Goal: Information Seeking & Learning: Learn about a topic

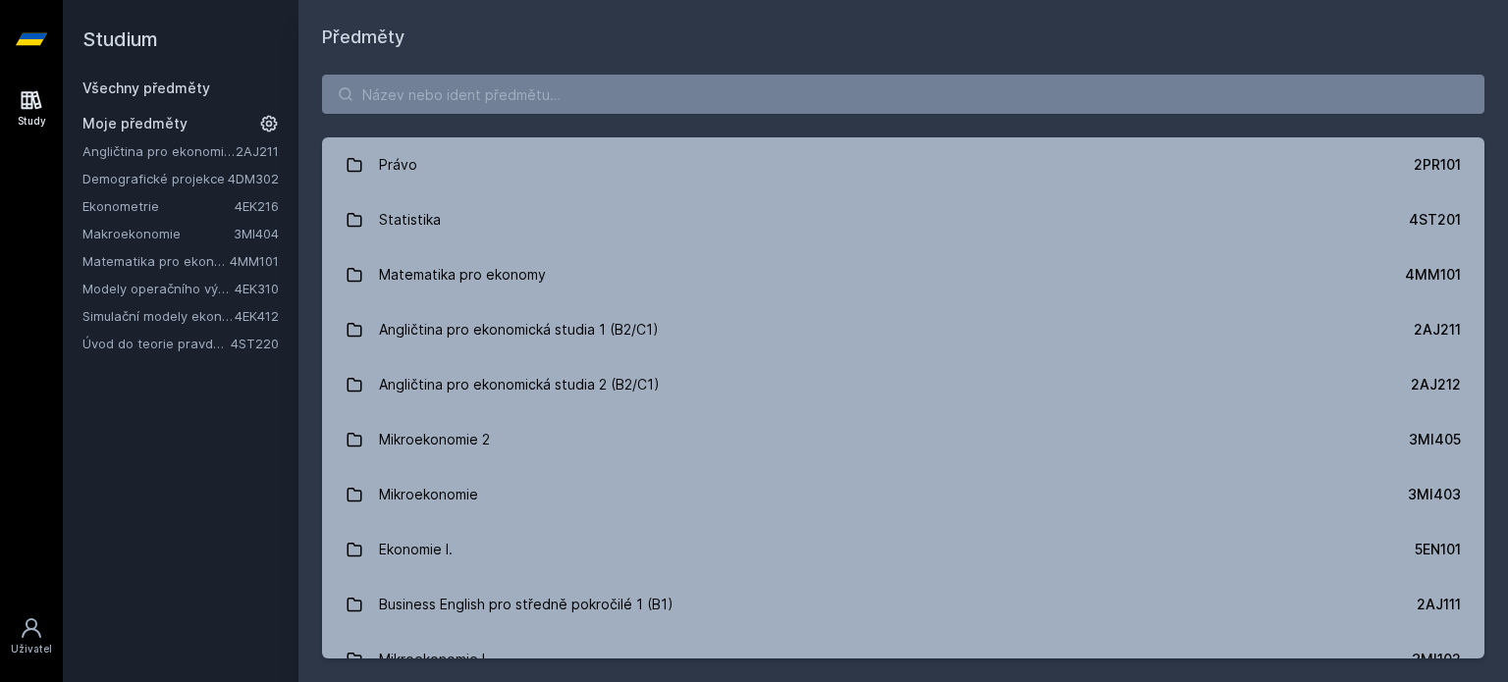
click at [204, 321] on link "Simulační modely ekonomických procesů" at bounding box center [158, 316] width 152 height 20
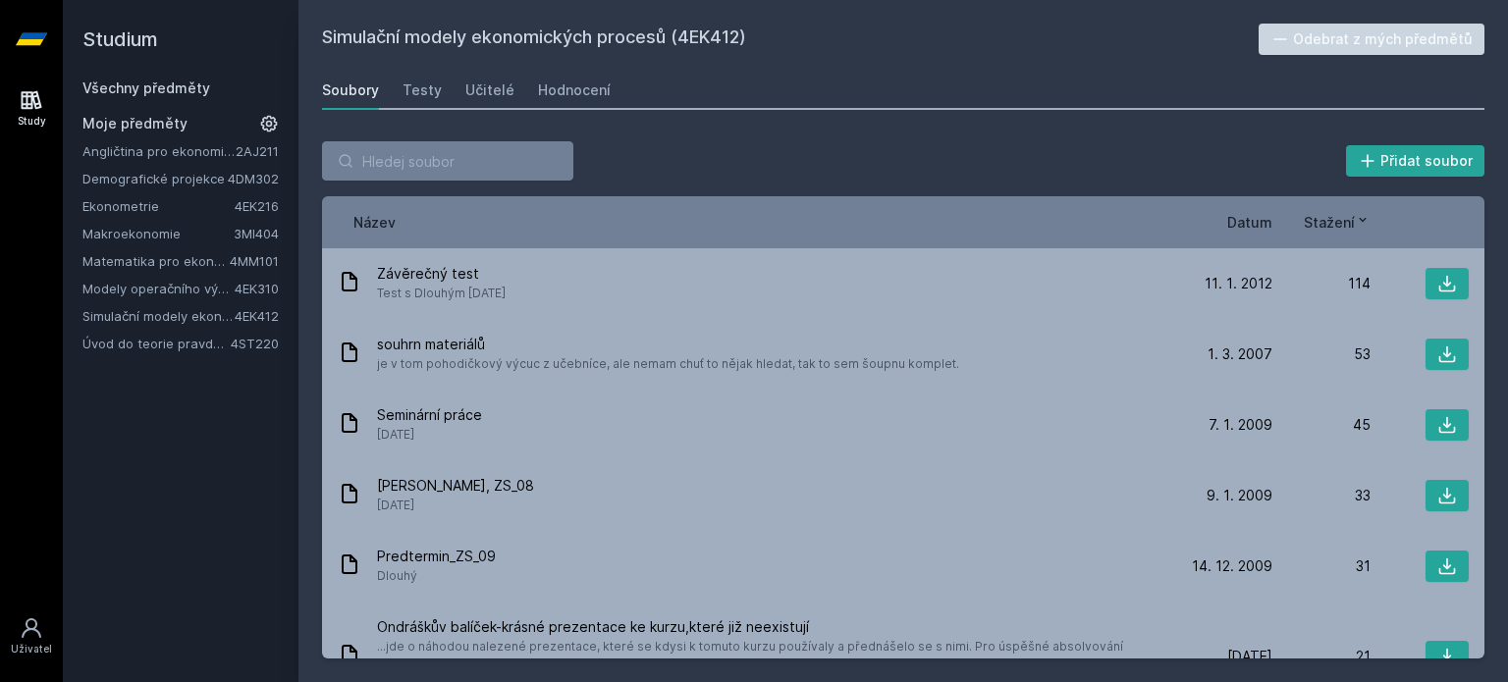
click at [1261, 212] on span "Datum" at bounding box center [1249, 222] width 45 height 21
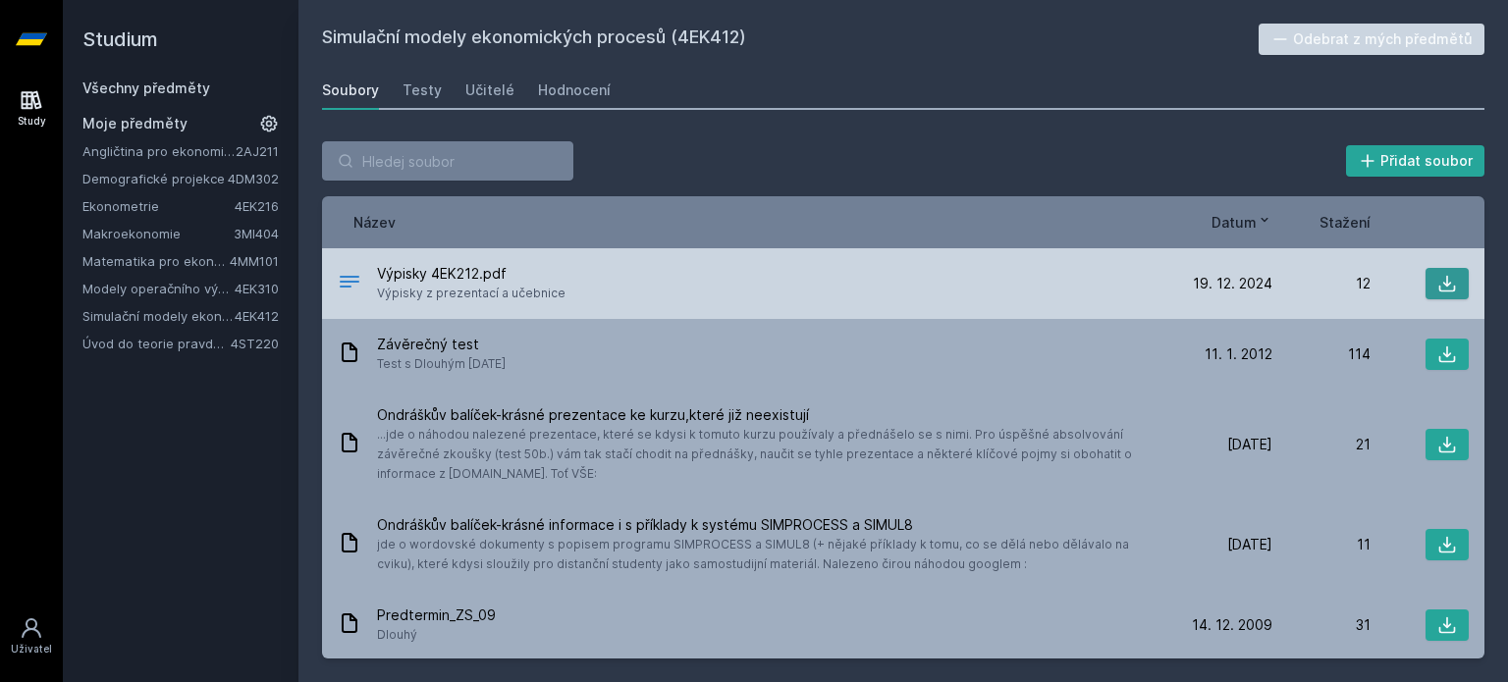
click at [1450, 273] on button at bounding box center [1446, 283] width 43 height 31
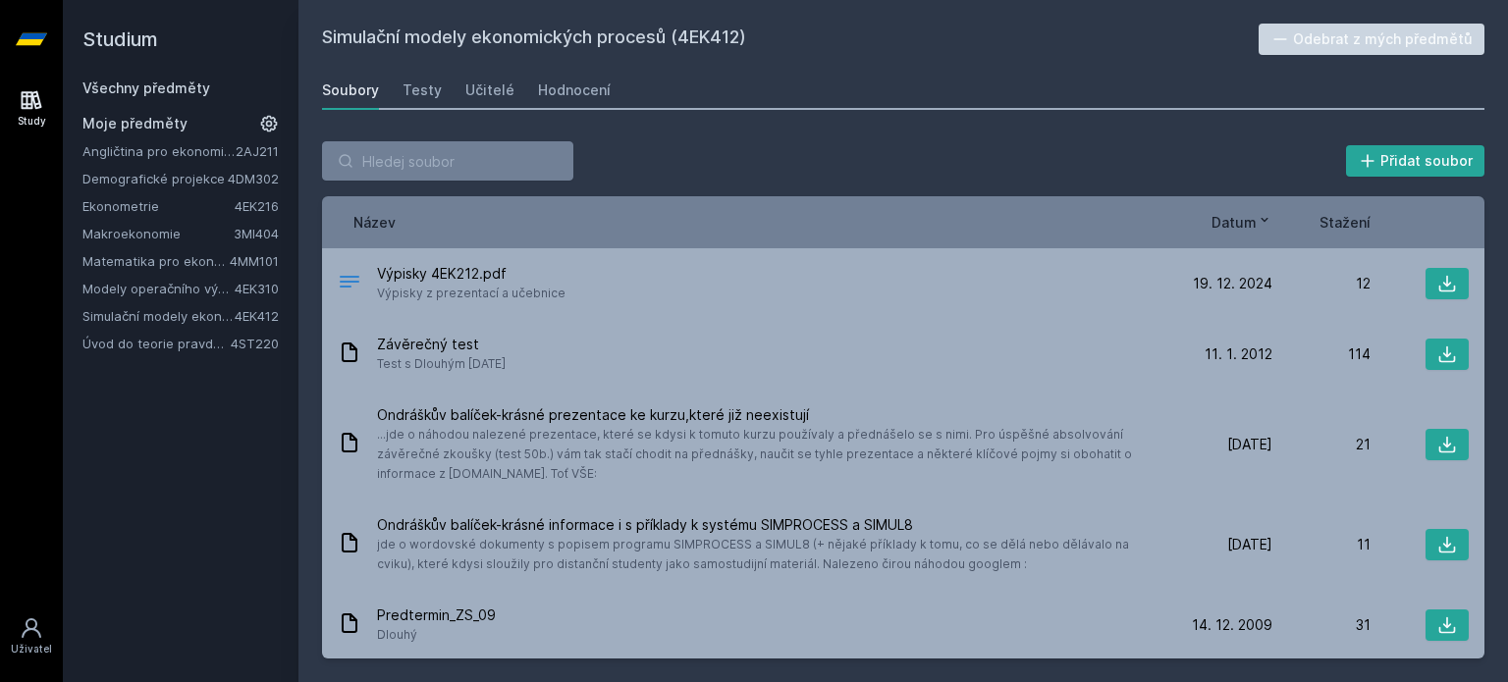
click at [137, 346] on link "Úvod do teorie pravděpodobnosti a matematické statistiky" at bounding box center [156, 344] width 148 height 20
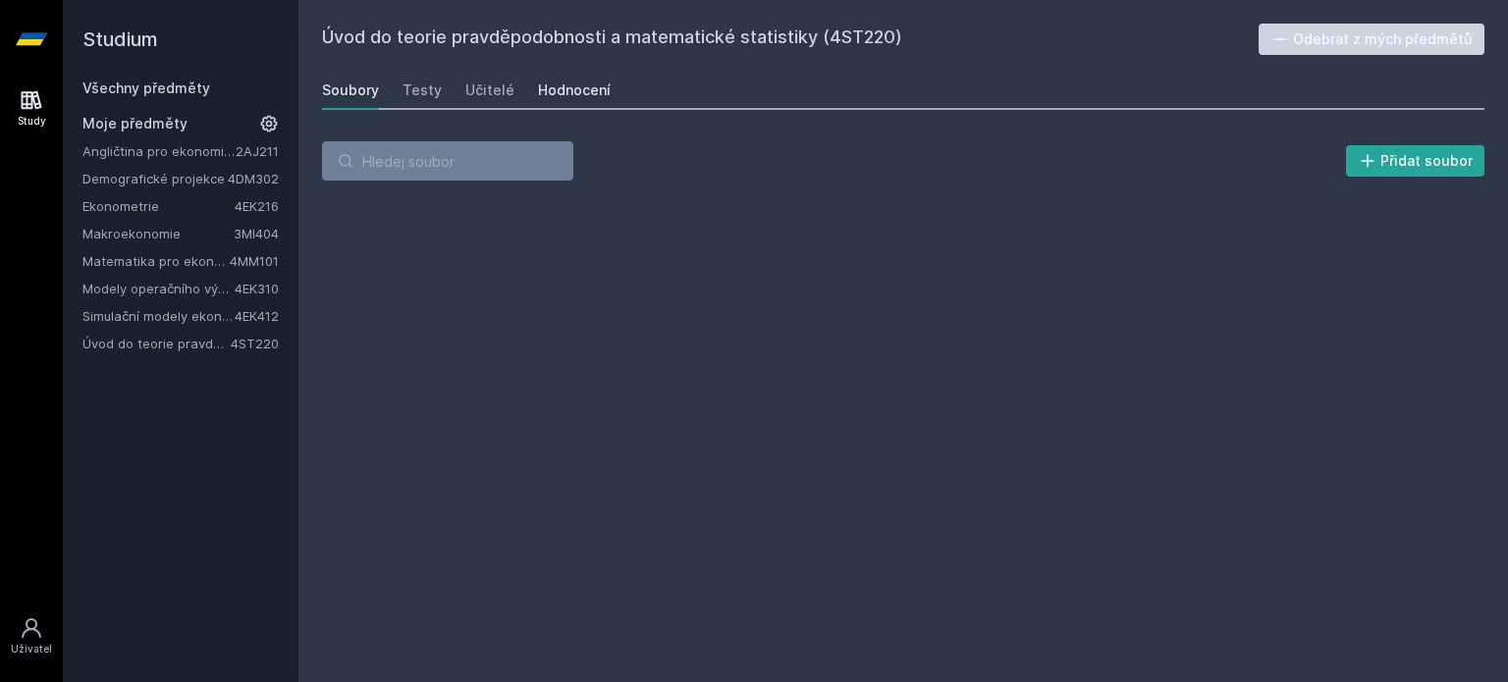
click at [581, 94] on div "Hodnocení" at bounding box center [574, 91] width 73 height 20
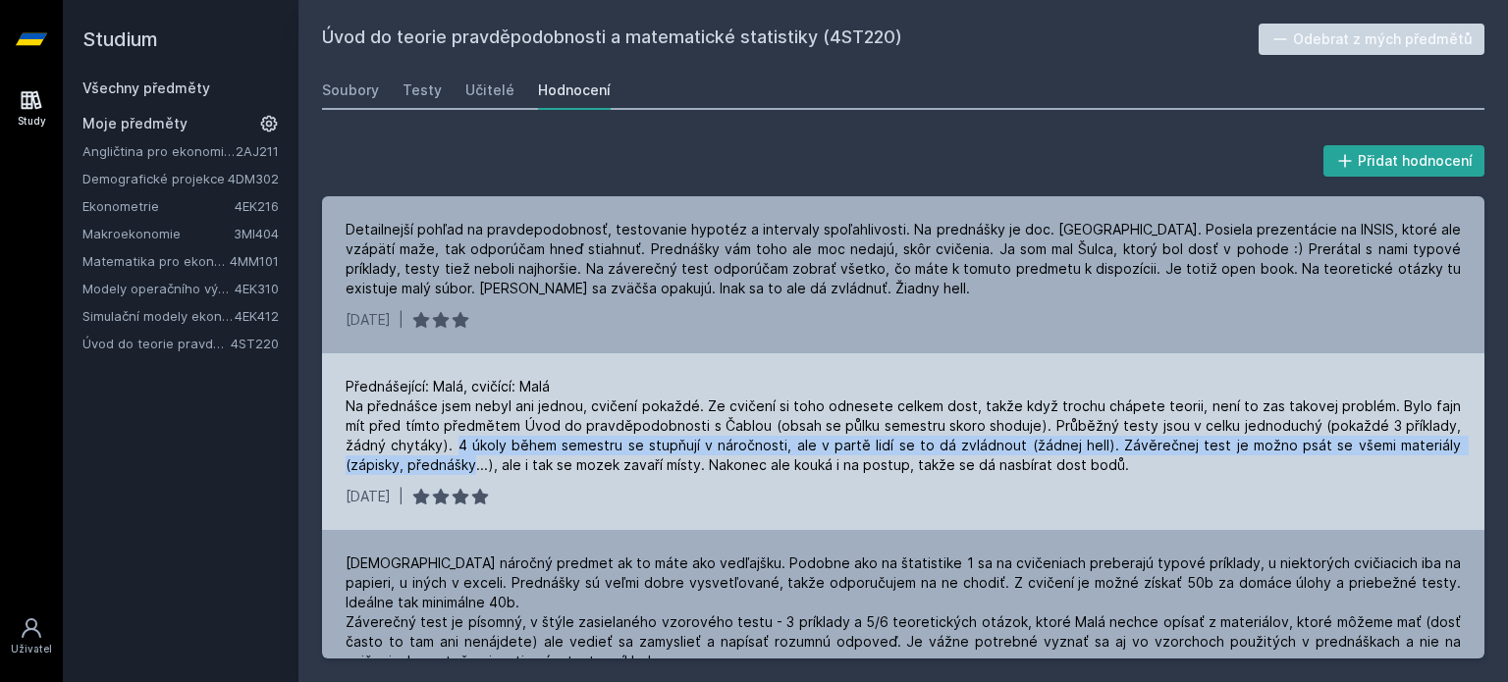
drag, startPoint x: 459, startPoint y: 450, endPoint x: 474, endPoint y: 479, distance: 32.9
type textarea "4 úkoly během semestru se stupňují v náročnosti, ale v partě lidí se to dá zvlá…"
click at [474, 479] on div "Přednášející: Malá, cvičící: Malá Na přednášce jsem nebyl ani jednou, cvičení p…" at bounding box center [903, 441] width 1162 height 177
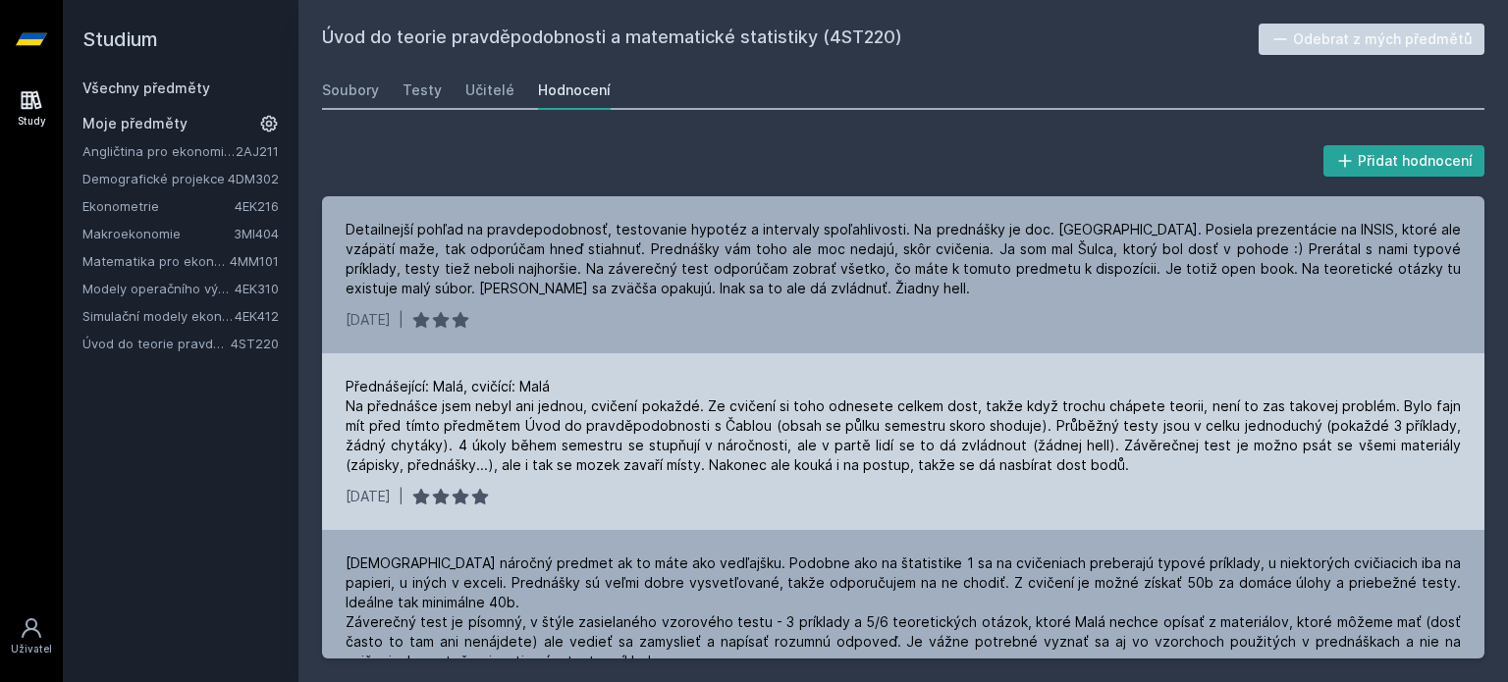
click at [820, 470] on div "Přednášející: Malá, cvičící: Malá Na přednášce jsem nebyl ani jednou, cvičení p…" at bounding box center [903, 426] width 1115 height 98
